Goal: Transaction & Acquisition: Purchase product/service

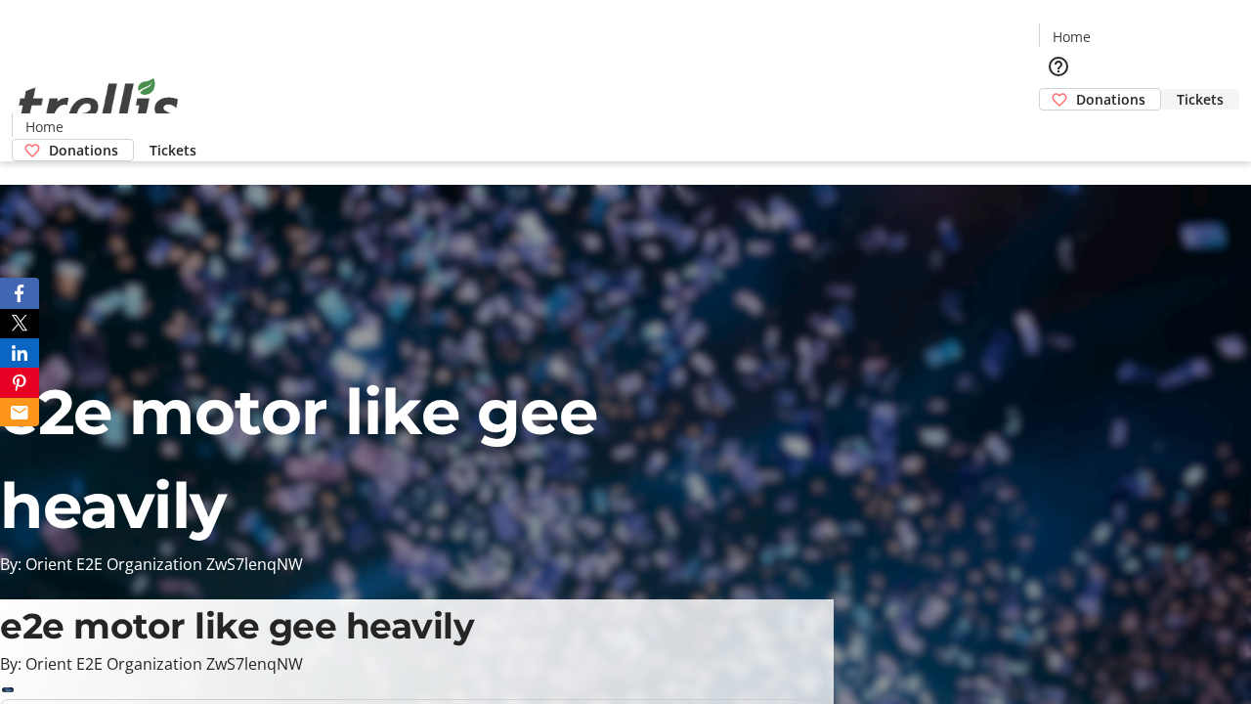
click at [1177, 89] on span "Tickets" at bounding box center [1200, 99] width 47 height 21
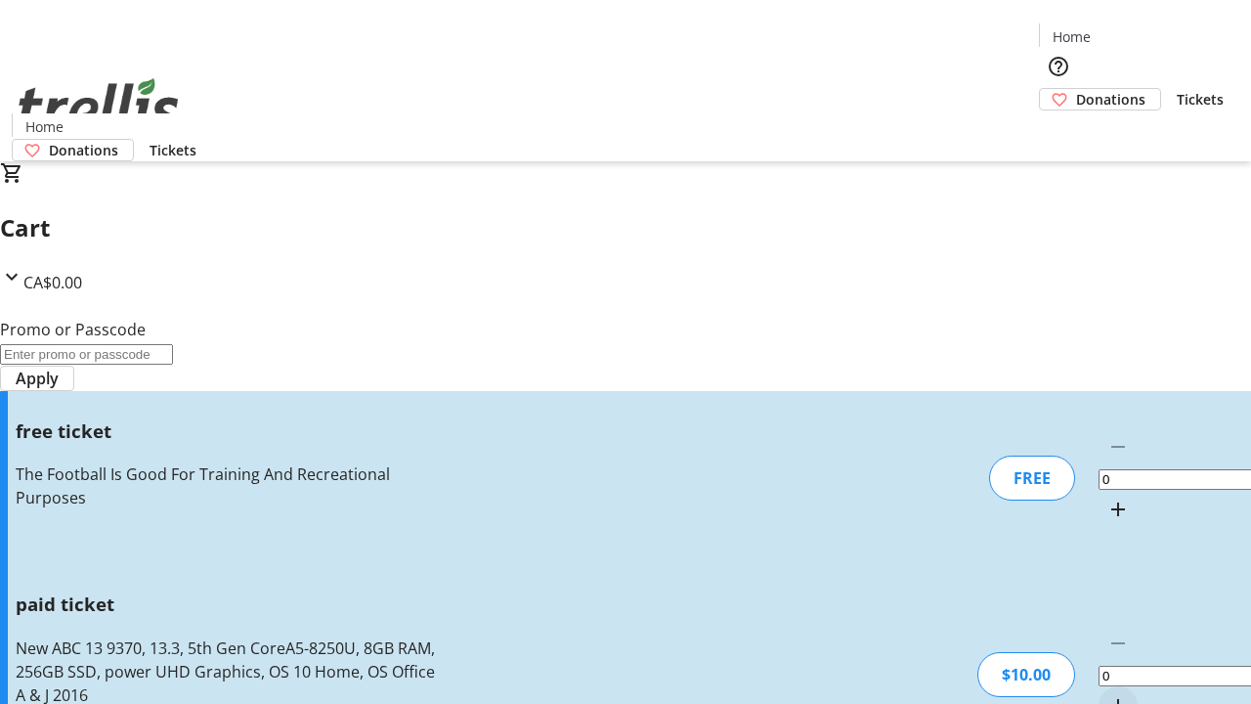
click at [1106, 694] on mat-icon "Increment by one" at bounding box center [1117, 705] width 23 height 23
type input "1"
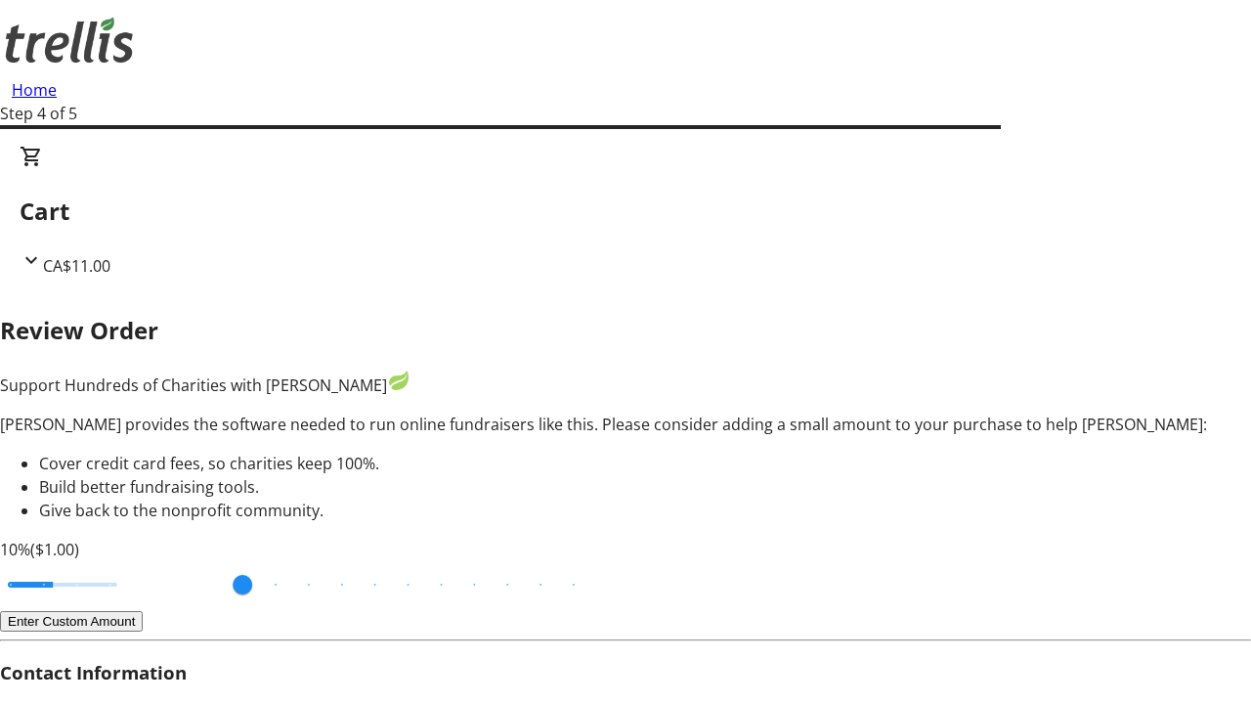
type input "FREE"
